Goal: Check status: Check status

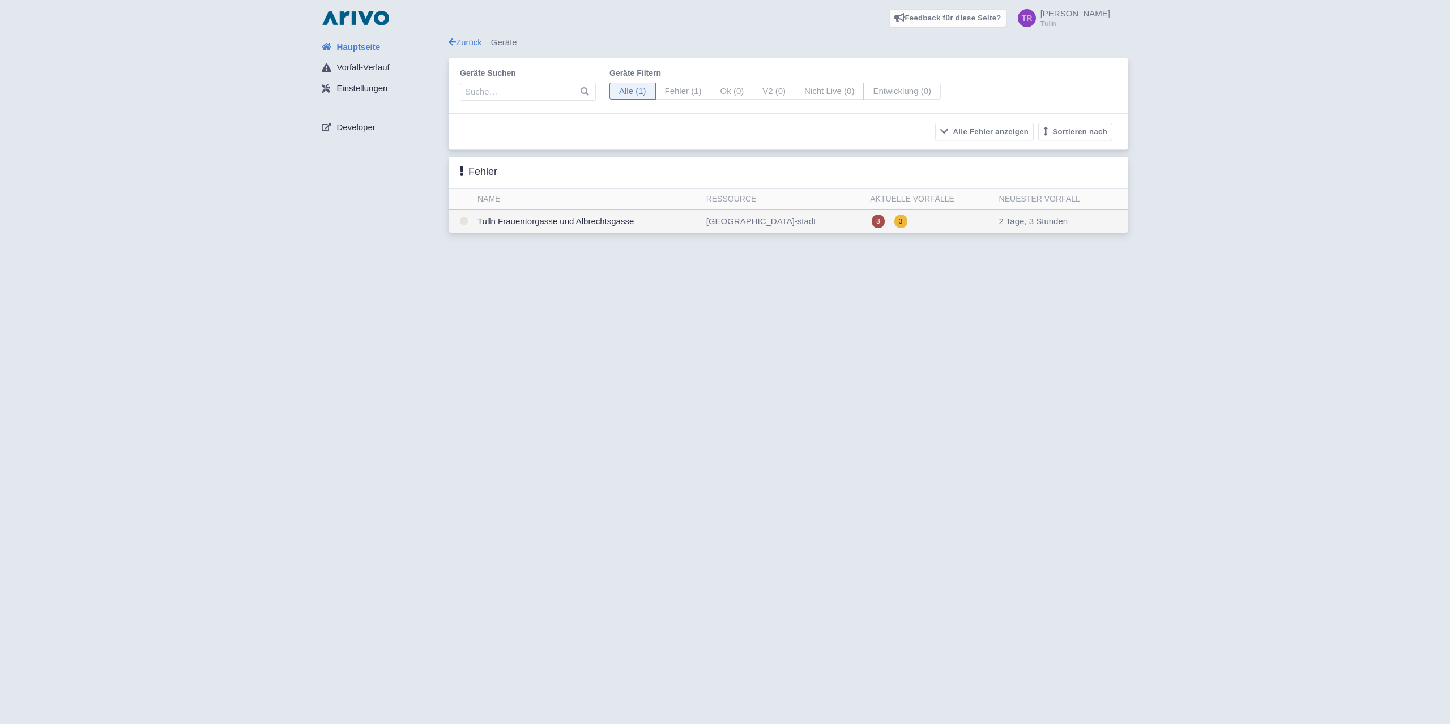
click at [559, 222] on td "Tulln Frauentorgasse und Albrechtsgasse" at bounding box center [587, 221] width 229 height 23
click at [558, 220] on td "Tulln Frauentorgasse und Albrechtsgasse" at bounding box center [587, 221] width 229 height 23
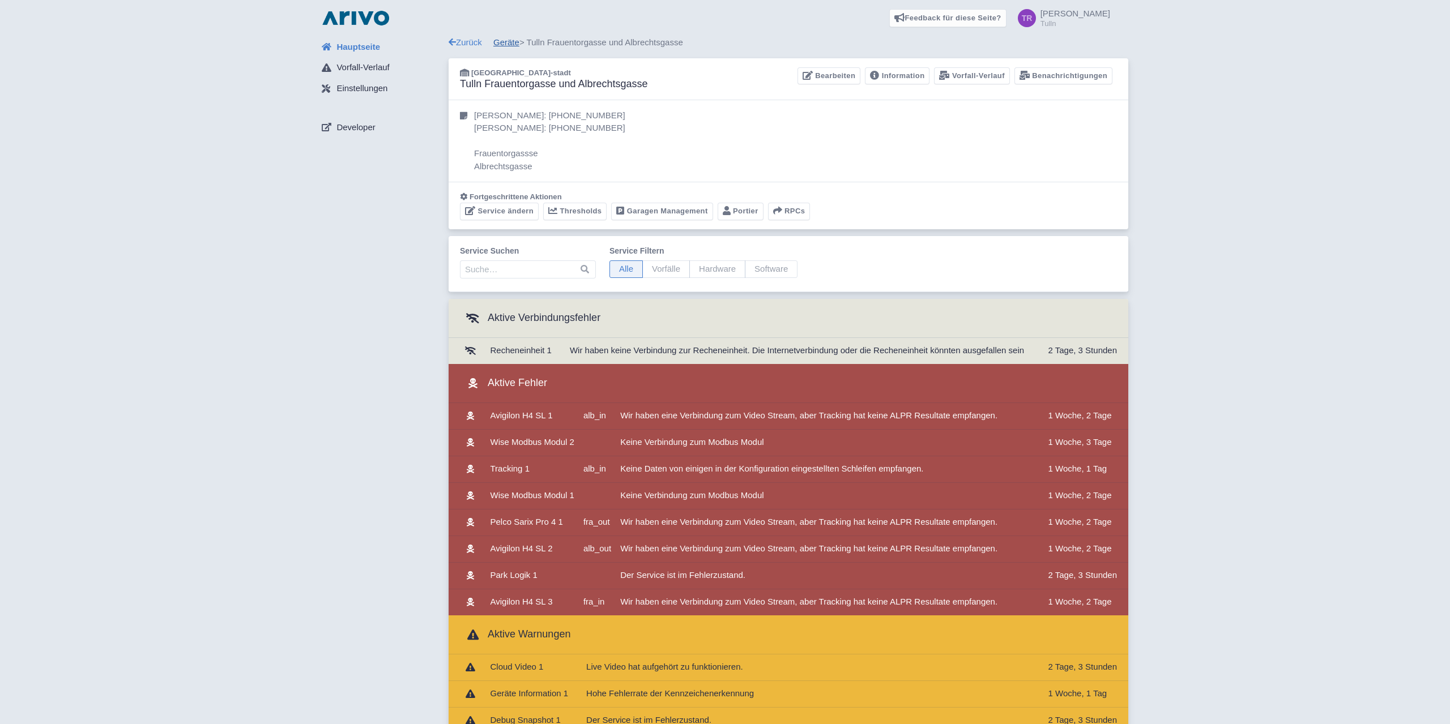
click at [510, 44] on link "Geräte" at bounding box center [506, 42] width 26 height 10
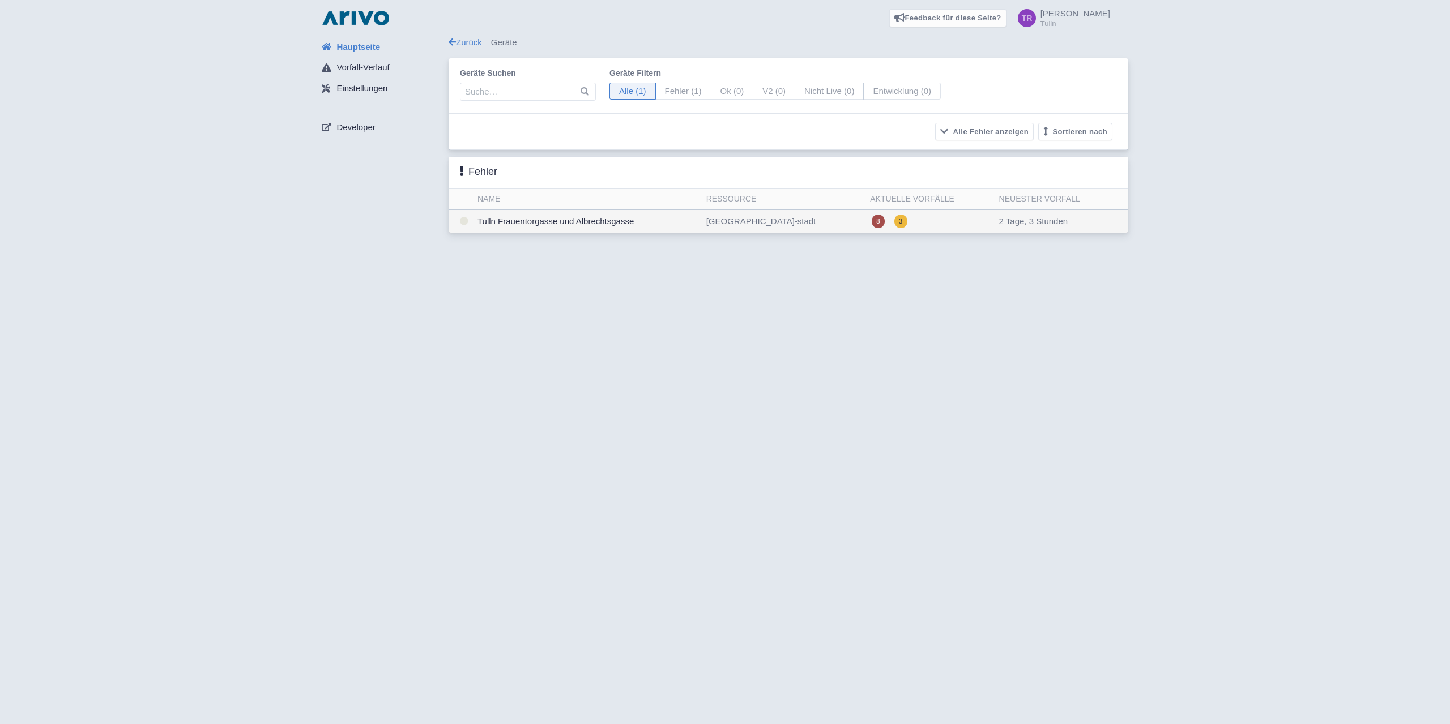
click at [584, 223] on td "Tulln Frauentorgasse und Albrechtsgasse" at bounding box center [587, 221] width 229 height 23
